Goal: Check status: Check status

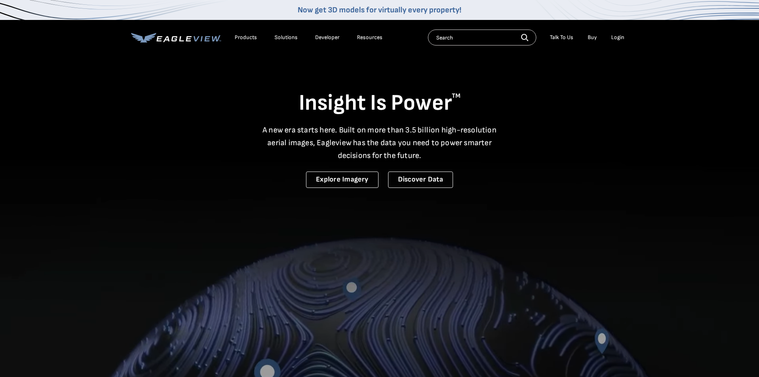
click at [616, 35] on div "Login" at bounding box center [617, 37] width 13 height 7
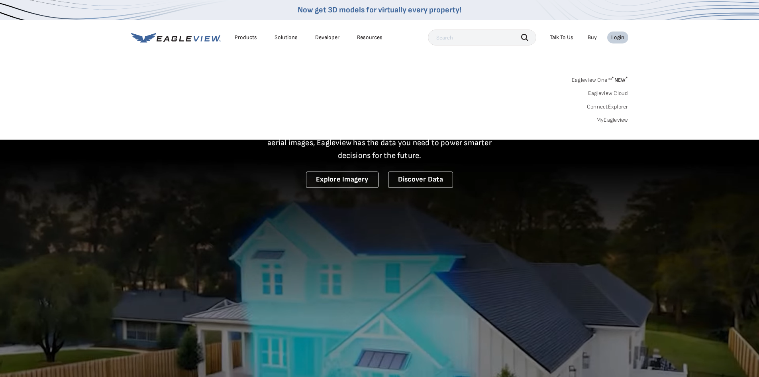
click at [615, 39] on div "Login" at bounding box center [617, 37] width 13 height 7
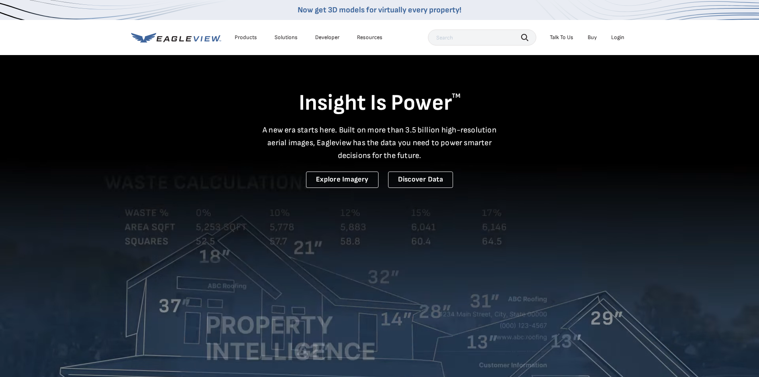
click at [613, 40] on div "Login" at bounding box center [617, 37] width 13 height 7
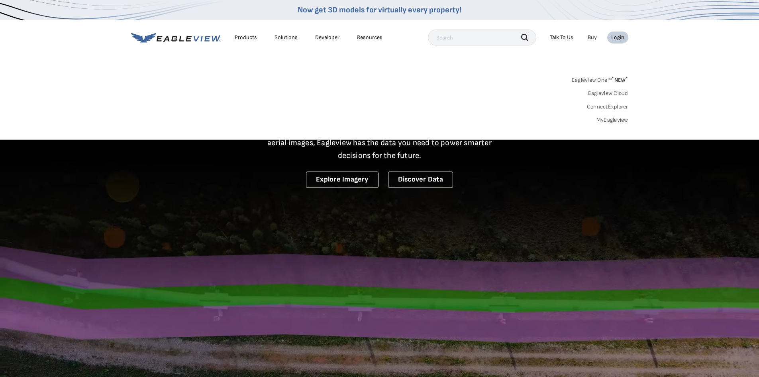
click at [612, 40] on div "Login" at bounding box center [617, 37] width 13 height 7
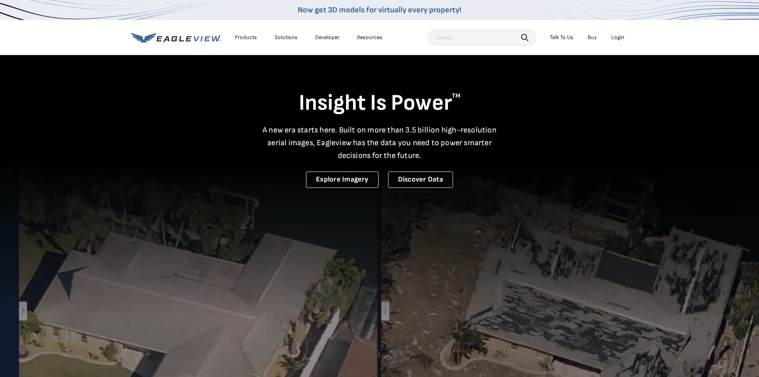
click at [612, 40] on div "Login" at bounding box center [617, 37] width 13 height 7
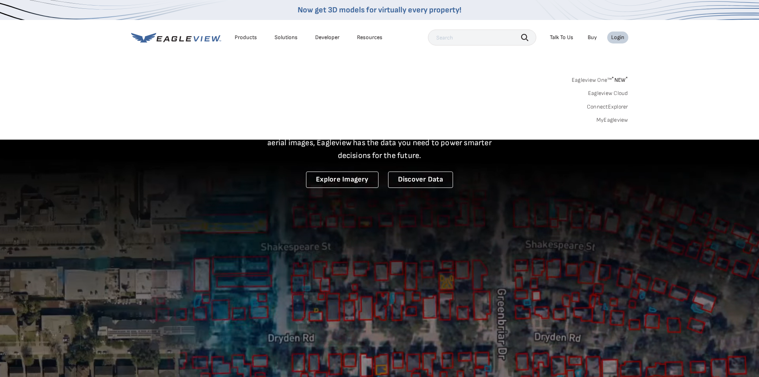
click at [605, 121] on link "MyEagleview" at bounding box center [613, 119] width 32 height 7
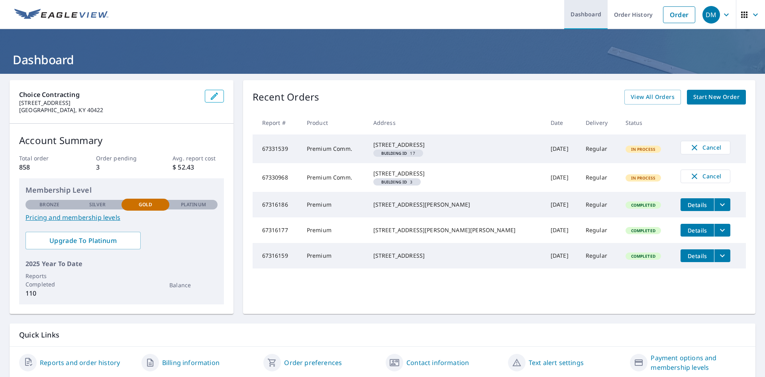
click at [584, 13] on link "Dashboard" at bounding box center [585, 14] width 43 height 29
drag, startPoint x: 78, startPoint y: 260, endPoint x: 77, endPoint y: 282, distance: 21.9
drag, startPoint x: 77, startPoint y: 282, endPoint x: 96, endPoint y: 363, distance: 82.9
click at [96, 363] on link "Reports and order history" at bounding box center [80, 362] width 80 height 10
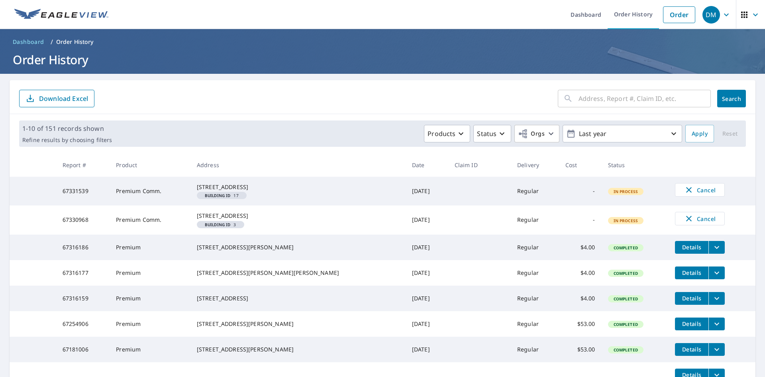
click at [743, 14] on icon "button" at bounding box center [745, 15] width 10 height 10
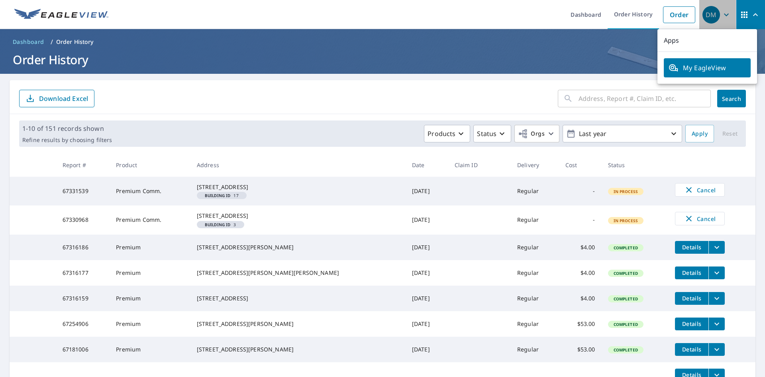
click at [707, 16] on div "DM" at bounding box center [712, 15] width 18 height 18
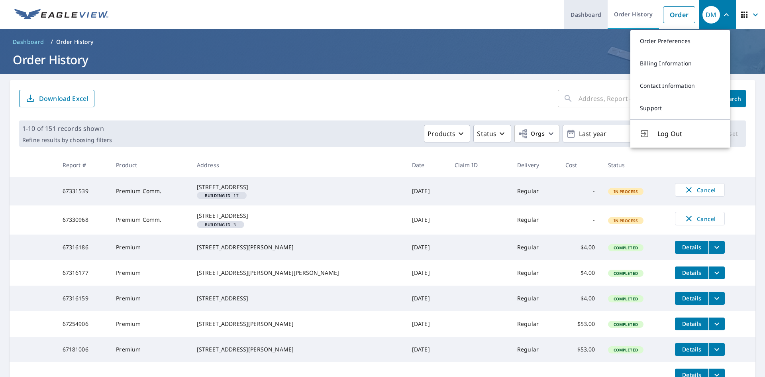
click at [599, 12] on link "Dashboard" at bounding box center [585, 14] width 43 height 29
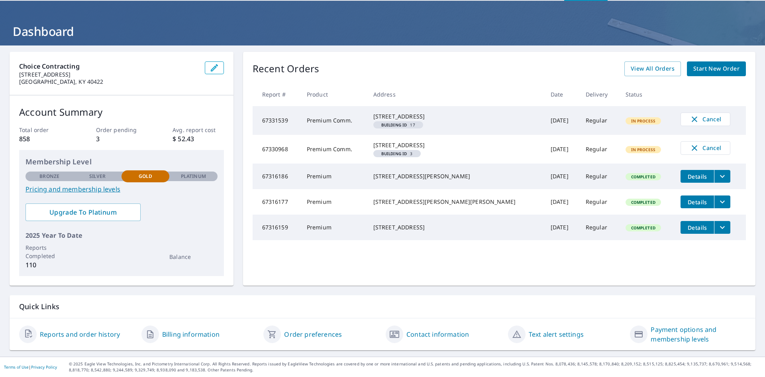
scroll to position [28, 0]
